Goal: Understand process/instructions: Learn how to perform a task or action

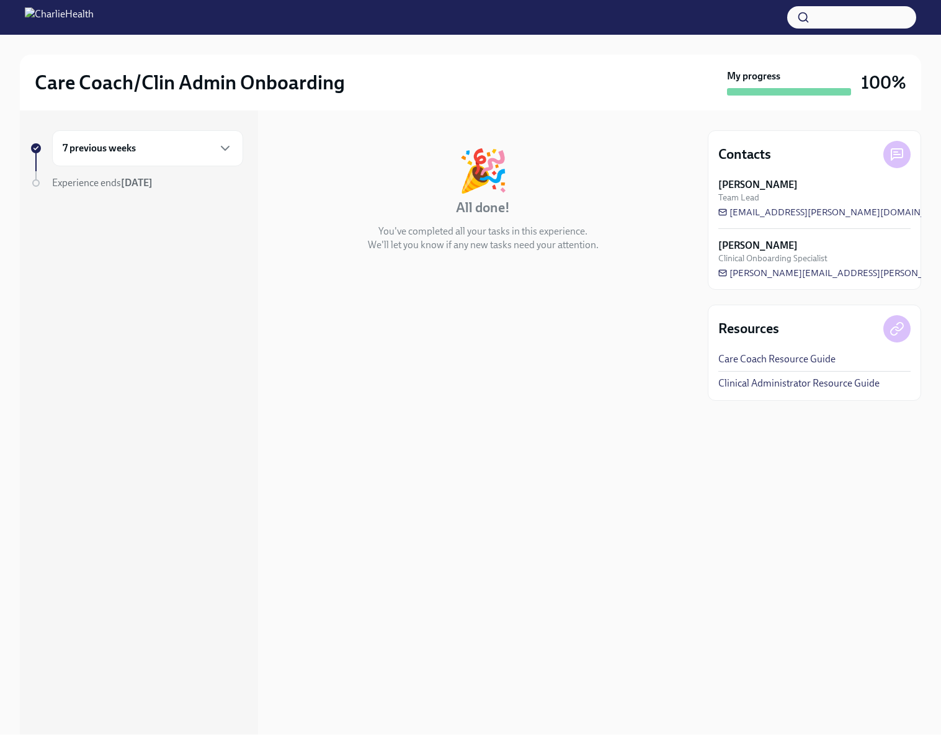
drag, startPoint x: 48, startPoint y: 148, endPoint x: 74, endPoint y: 146, distance: 26.2
click at [56, 148] on div "7 previous weeks" at bounding box center [136, 148] width 213 height 36
click at [215, 151] on div "7 previous weeks" at bounding box center [148, 148] width 170 height 15
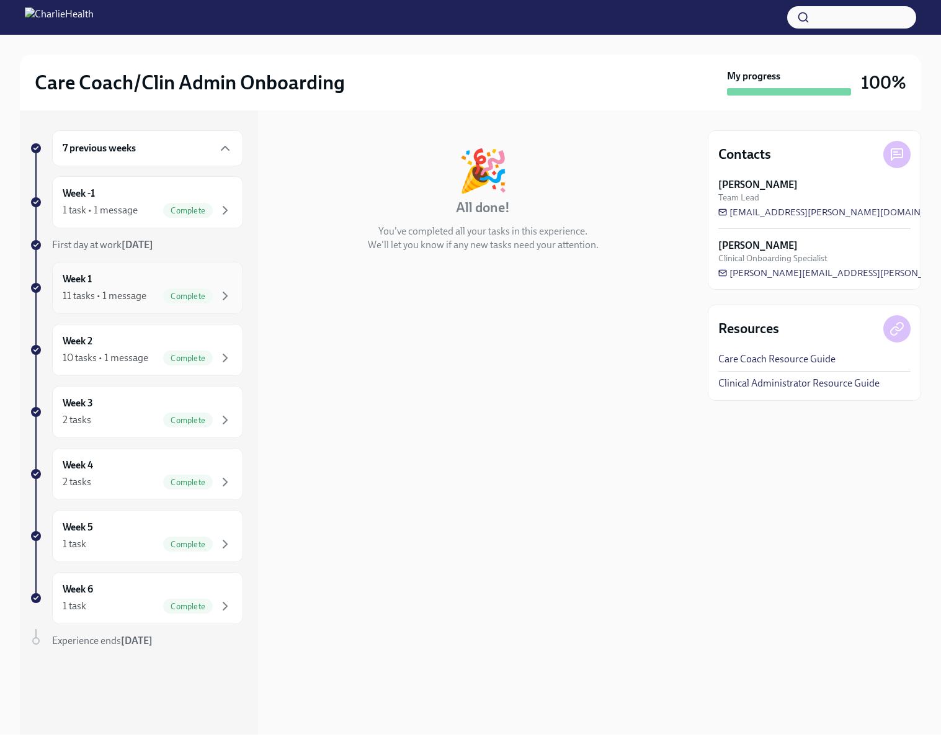
click at [112, 272] on div "Week 1 11 tasks • 1 message Complete" at bounding box center [148, 287] width 170 height 31
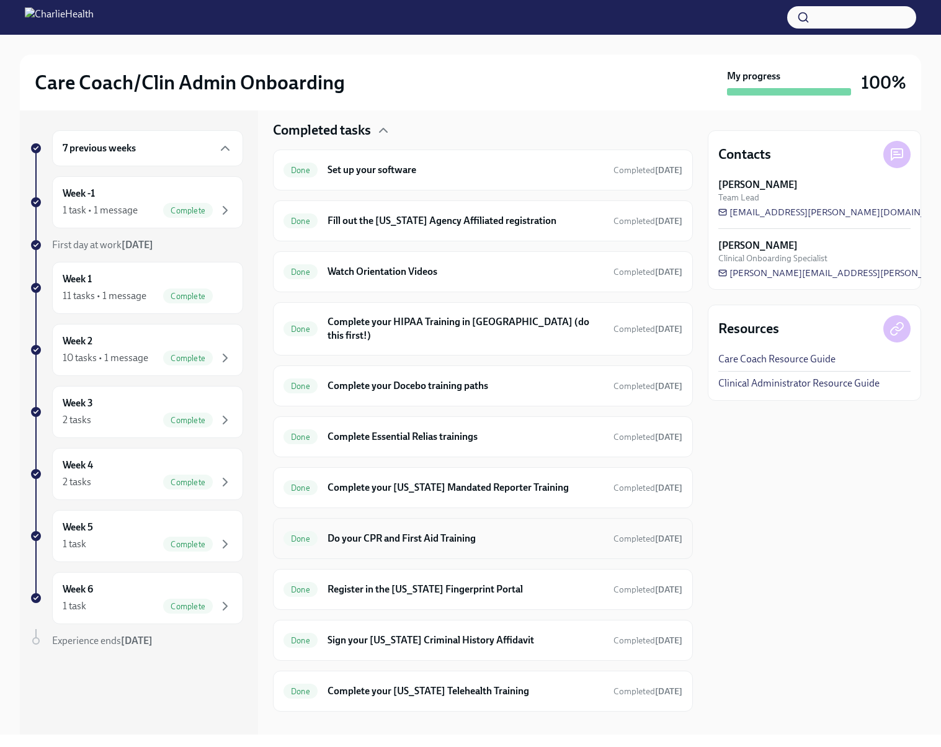
scroll to position [306, 0]
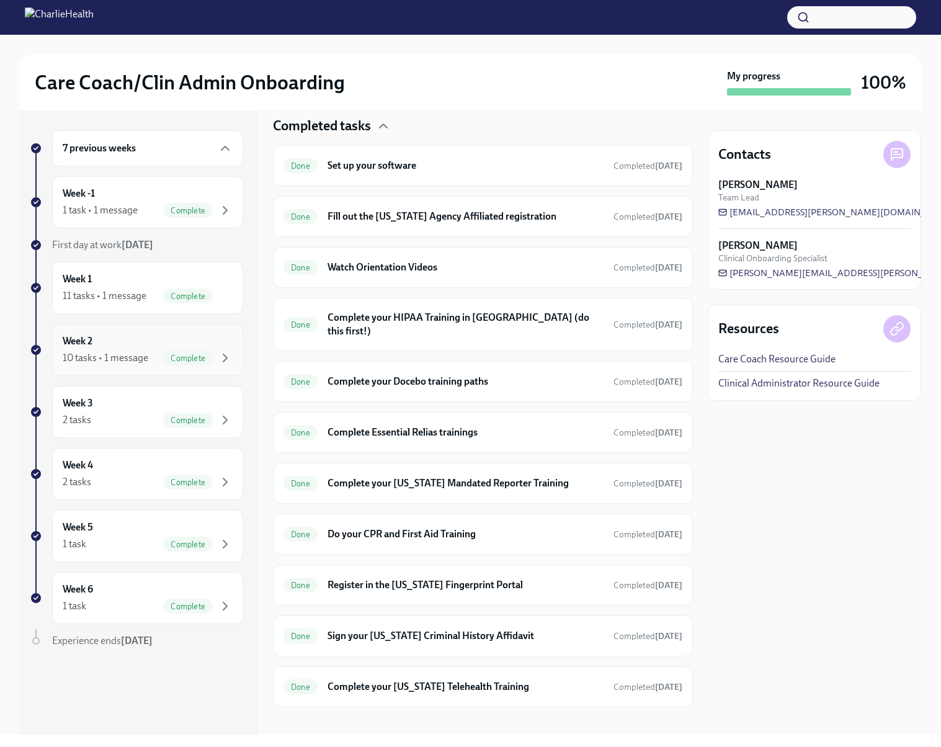
click at [131, 344] on div "Week 2 10 tasks • 1 message Complete" at bounding box center [148, 349] width 170 height 31
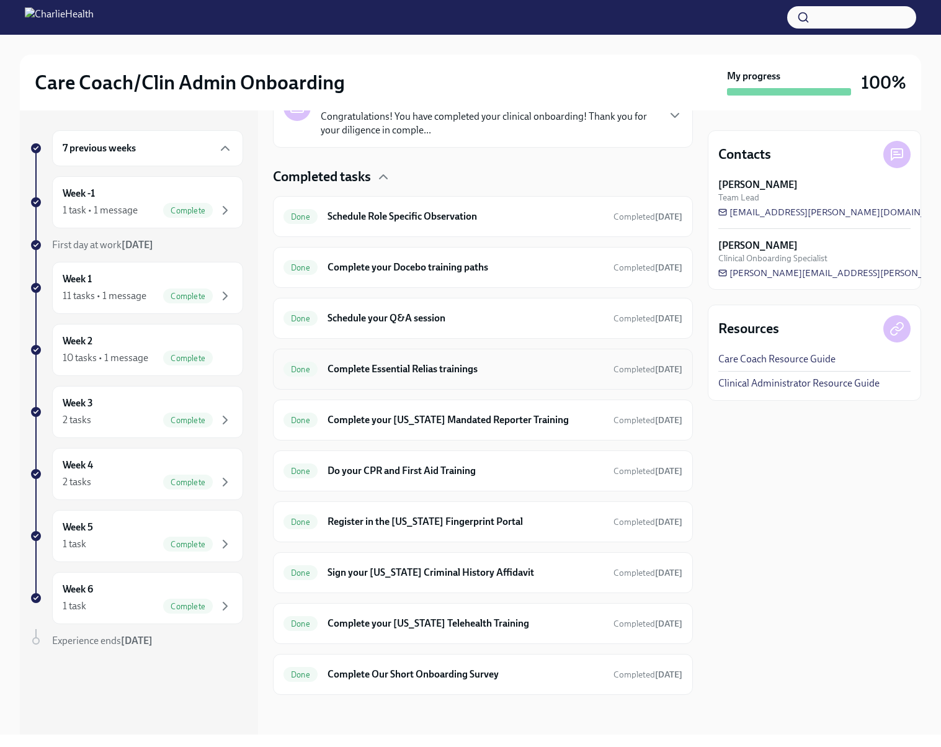
click at [419, 363] on h6 "Complete Essential Relias trainings" at bounding box center [465, 369] width 276 height 14
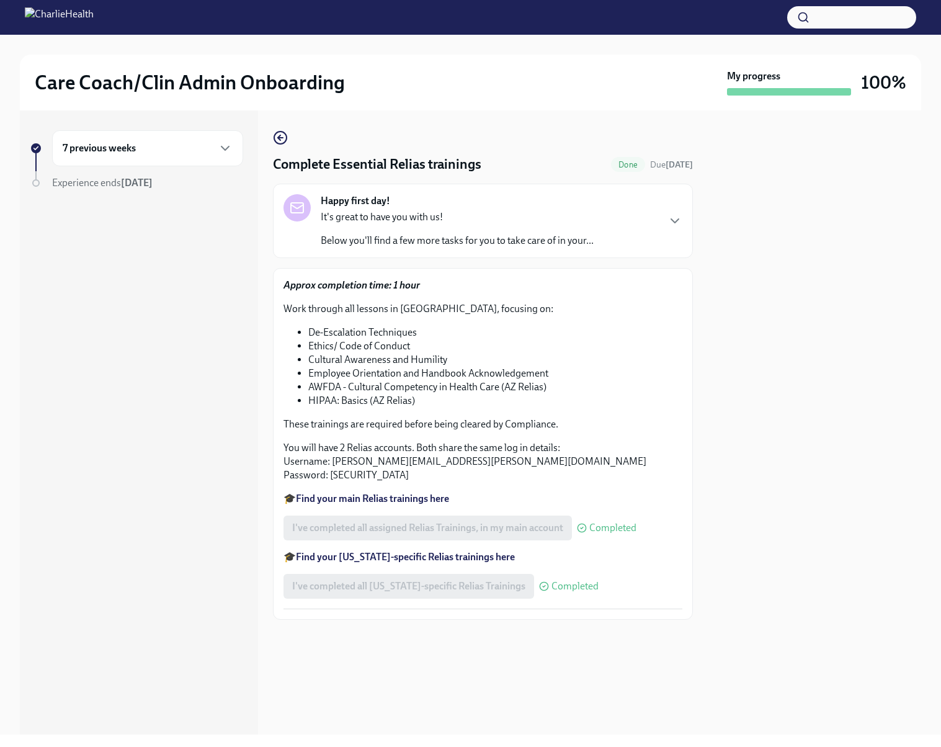
click at [421, 563] on p "🎓 Find your [US_STATE]-specific Relias trainings here" at bounding box center [482, 557] width 399 height 14
click at [424, 559] on strong "Find your [US_STATE]-specific Relias trainings here" at bounding box center [405, 557] width 219 height 12
